Goal: Transaction & Acquisition: Purchase product/service

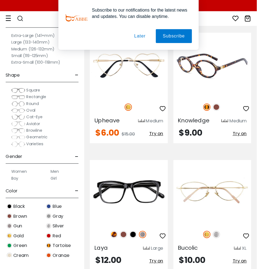
scroll to position [248, 0]
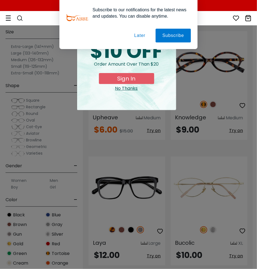
click at [141, 36] on button "Later" at bounding box center [139, 36] width 25 height 14
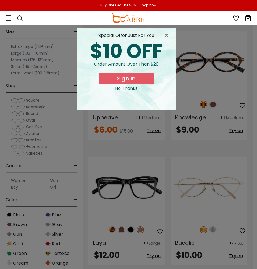
click at [129, 79] on button "Sign In" at bounding box center [126, 78] width 55 height 11
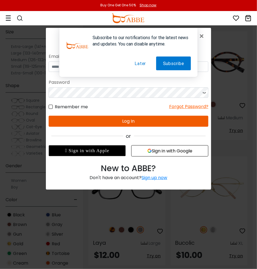
click at [143, 63] on button "Later" at bounding box center [139, 63] width 25 height 14
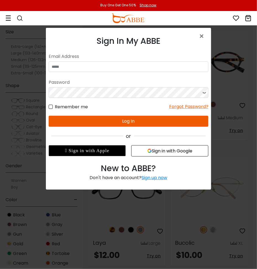
click at [166, 152] on button "Sign in with Google" at bounding box center [169, 150] width 77 height 11
click at [159, 151] on button "Sign in with Google" at bounding box center [169, 150] width 77 height 11
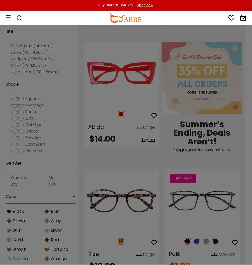
scroll to position [497, 3]
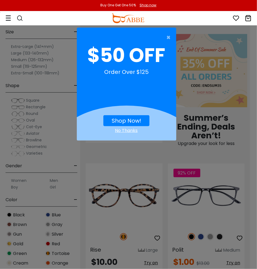
click at [124, 131] on div "No Thanks" at bounding box center [126, 130] width 99 height 7
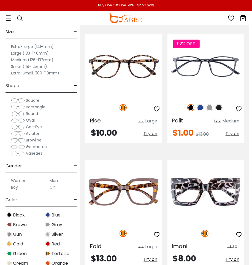
scroll to position [635, 3]
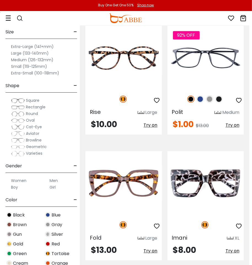
click at [23, 181] on label "Women" at bounding box center [18, 180] width 15 height 7
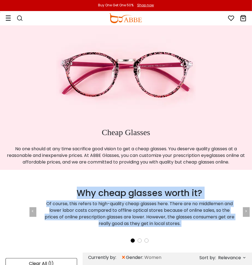
click at [183, 179] on div "Why cheap glasses worth it? Of course, this refers to high-quality cheap glasse…" at bounding box center [140, 201] width 221 height 55
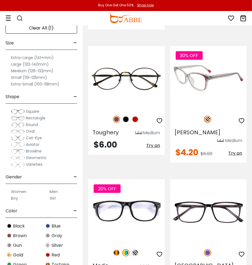
scroll to position [1628, 0]
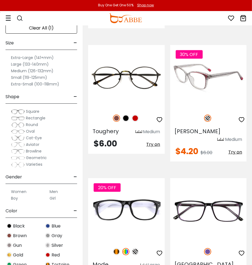
click at [188, 67] on img at bounding box center [209, 77] width 77 height 64
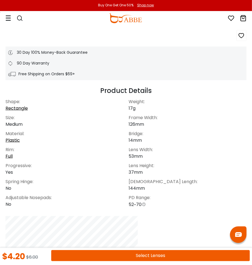
scroll to position [386, 0]
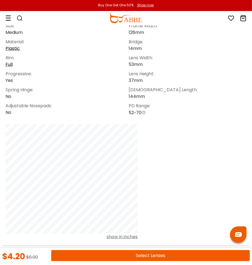
click at [150, 257] on button "Select Lenses" at bounding box center [150, 255] width 199 height 11
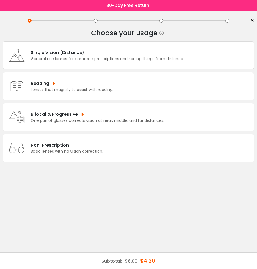
click at [38, 84] on div "Reading" at bounding box center [72, 83] width 83 height 7
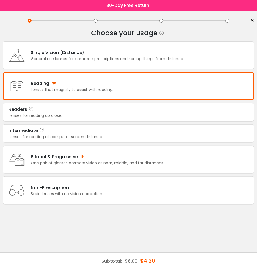
click at [34, 115] on div "Lenses for reading up close." at bounding box center [129, 116] width 240 height 6
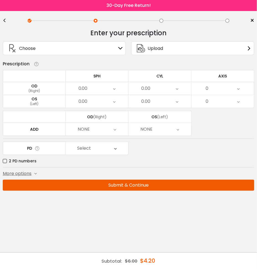
click at [5, 22] on div "<" at bounding box center [7, 20] width 8 height 4
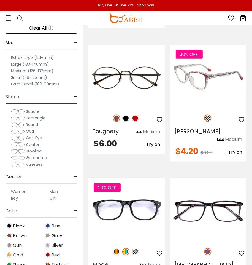
click at [241, 116] on icon "button" at bounding box center [242, 119] width 7 height 7
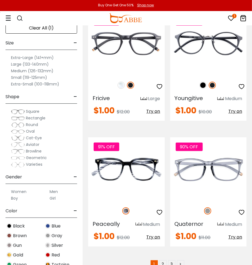
scroll to position [3836, 0]
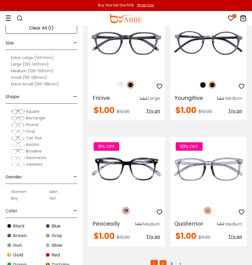
click at [161, 260] on link "2" at bounding box center [163, 263] width 7 height 7
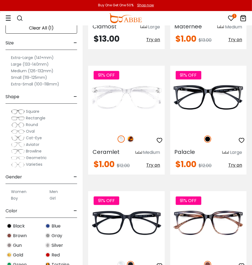
scroll to position [2097, 0]
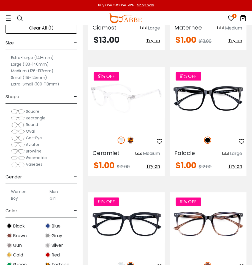
click at [132, 144] on img at bounding box center [130, 140] width 7 height 7
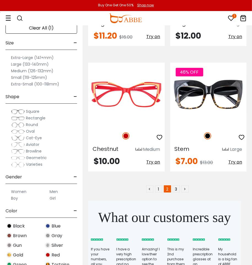
scroll to position [3863, 0]
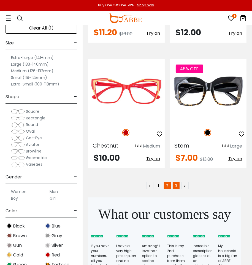
click at [177, 189] on link "3" at bounding box center [176, 185] width 7 height 7
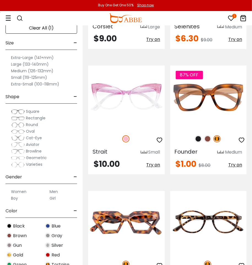
scroll to position [469, 0]
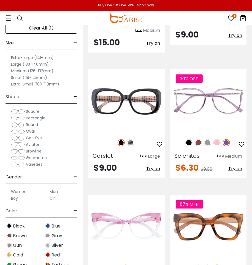
click at [232, 17] on icon at bounding box center [231, 18] width 7 height 7
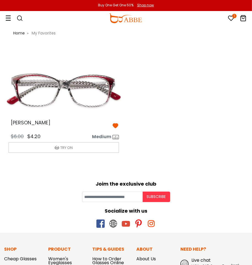
click at [75, 90] on img at bounding box center [63, 91] width 119 height 60
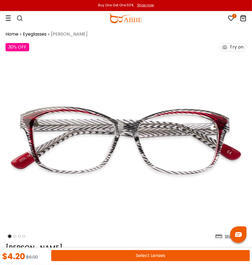
click at [15, 237] on li at bounding box center [15, 236] width 3 height 3
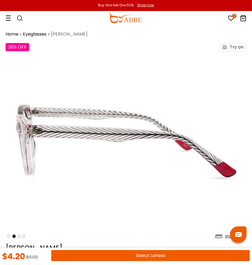
click at [18, 236] on li at bounding box center [19, 236] width 3 height 3
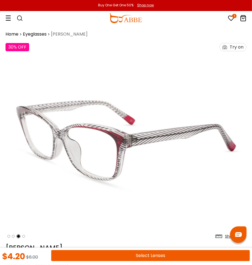
click at [24, 236] on li at bounding box center [23, 236] width 3 height 3
